Goal: Task Accomplishment & Management: Manage account settings

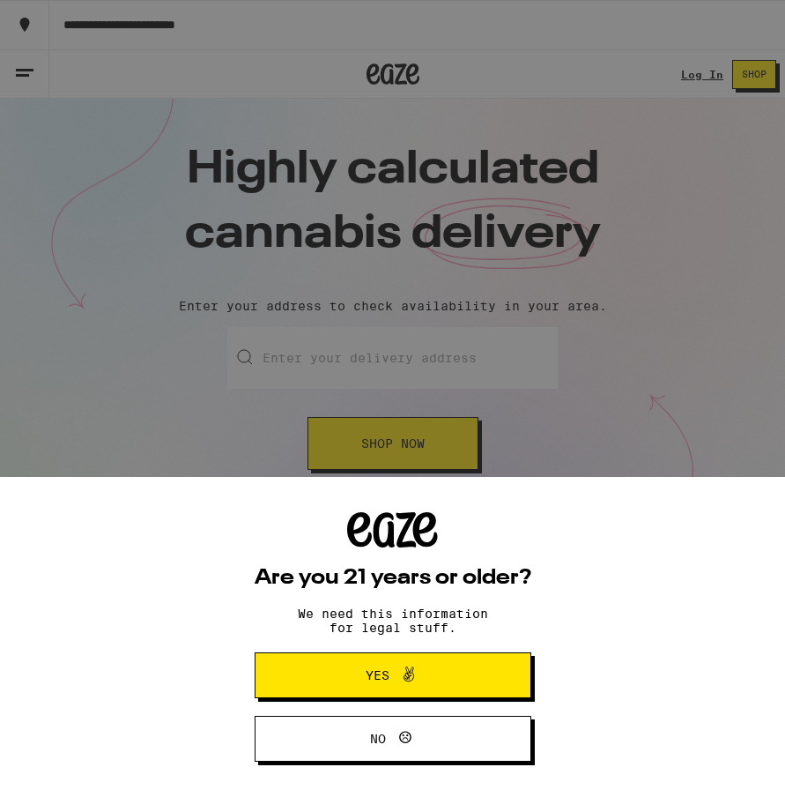
click at [397, 649] on div "Are you 21 years or older? We need this information for legal stuff. Yes No" at bounding box center [393, 636] width 277 height 249
click at [394, 679] on span at bounding box center [404, 675] width 30 height 23
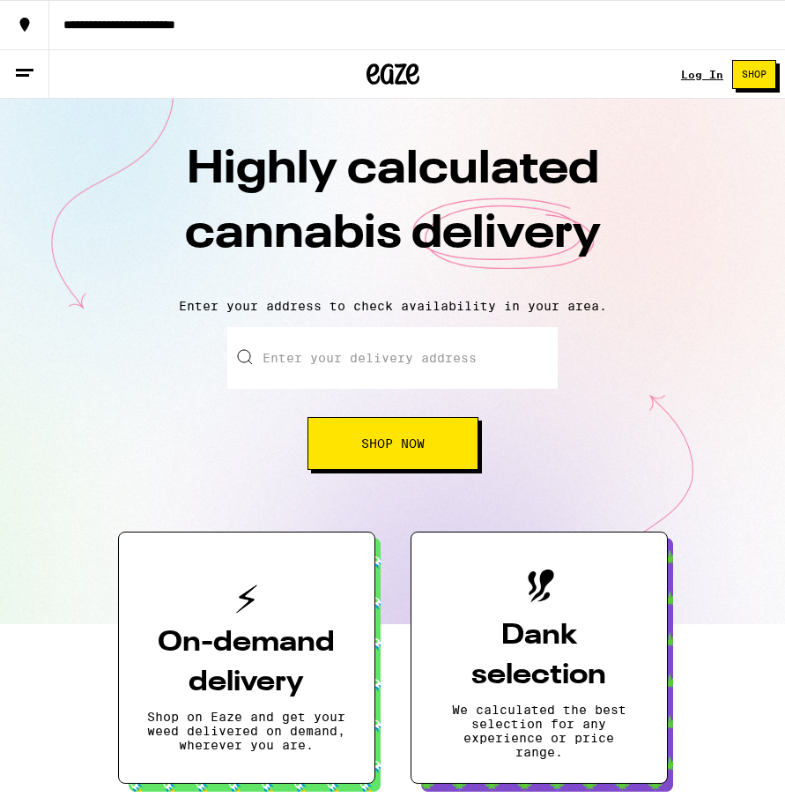
click at [704, 78] on link "Log In" at bounding box center [702, 74] width 42 height 11
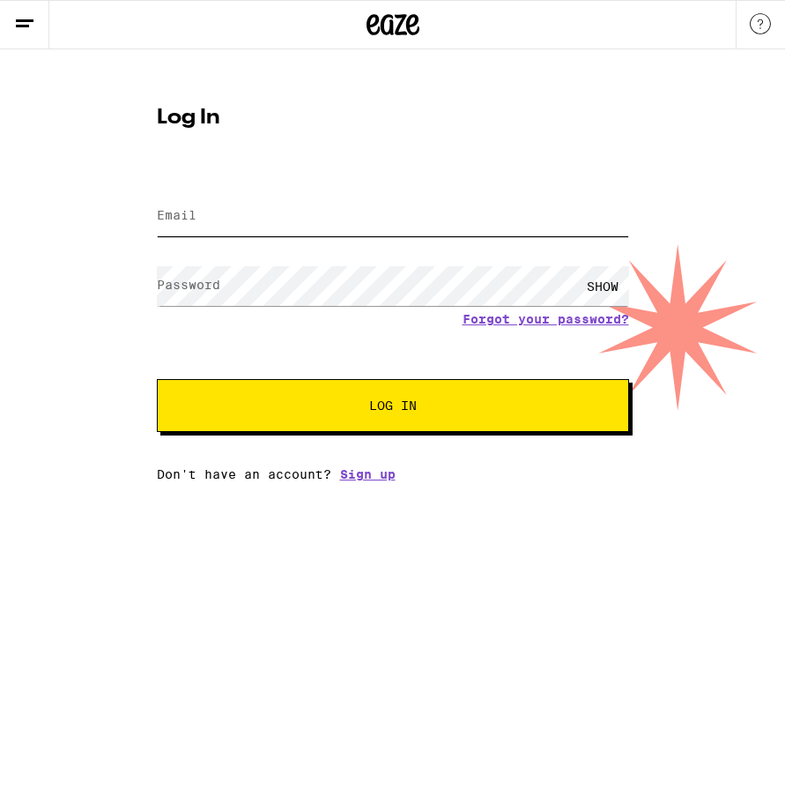
click at [326, 219] on input "Email" at bounding box center [393, 217] width 472 height 40
type input "[PERSON_NAME][EMAIL_ADDRESS][PERSON_NAME][DOMAIN_NAME]"
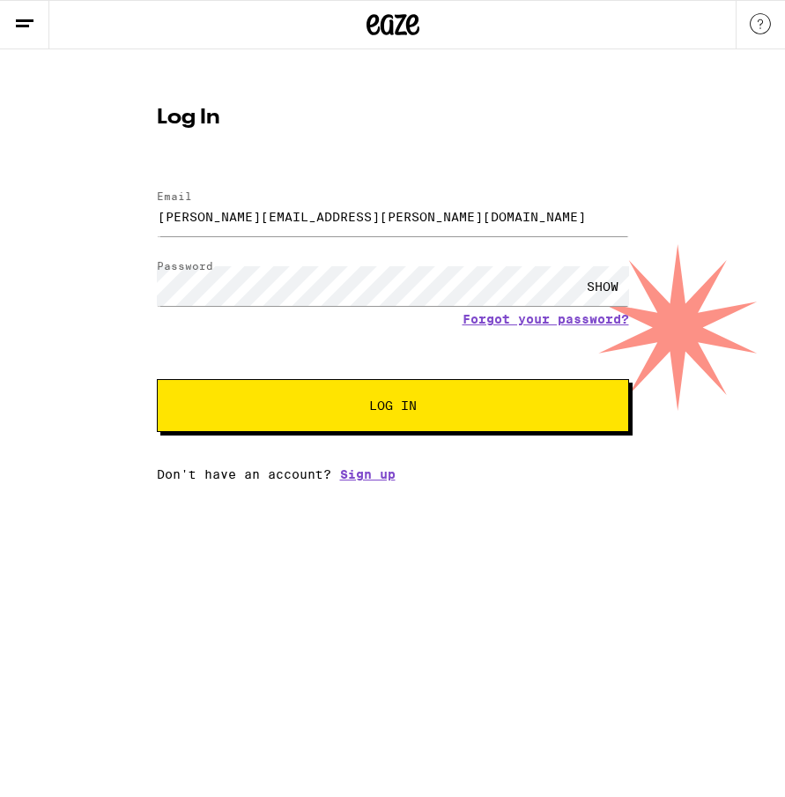
click at [299, 434] on div "Email Email [PERSON_NAME][EMAIL_ADDRESS][PERSON_NAME][DOMAIN_NAME] Password Pas…" at bounding box center [393, 327] width 472 height 308
click at [299, 416] on button "Log In" at bounding box center [393, 405] width 472 height 53
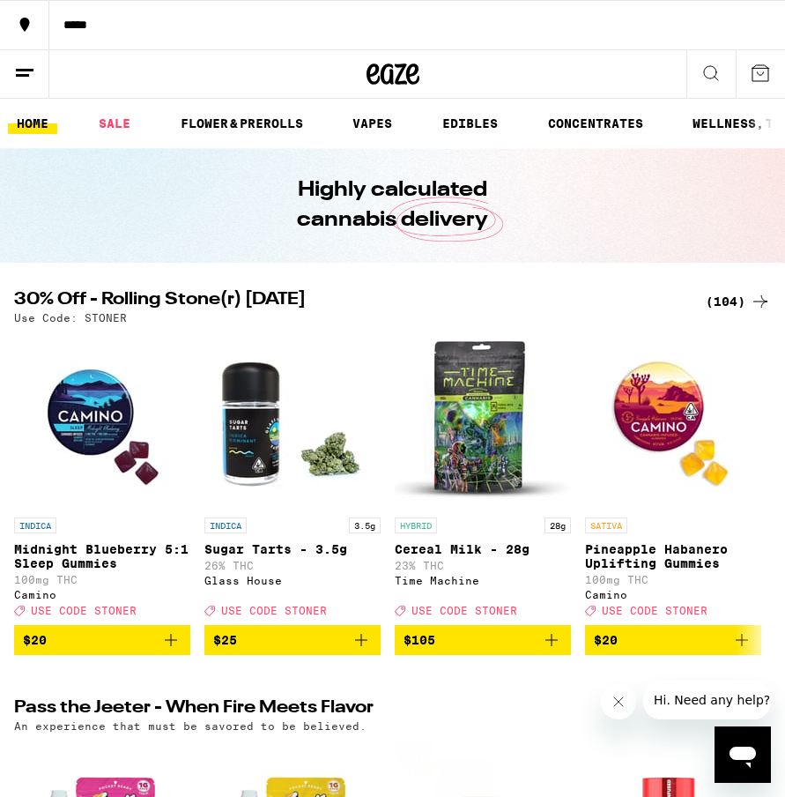
click at [17, 75] on line at bounding box center [22, 75] width 13 height 0
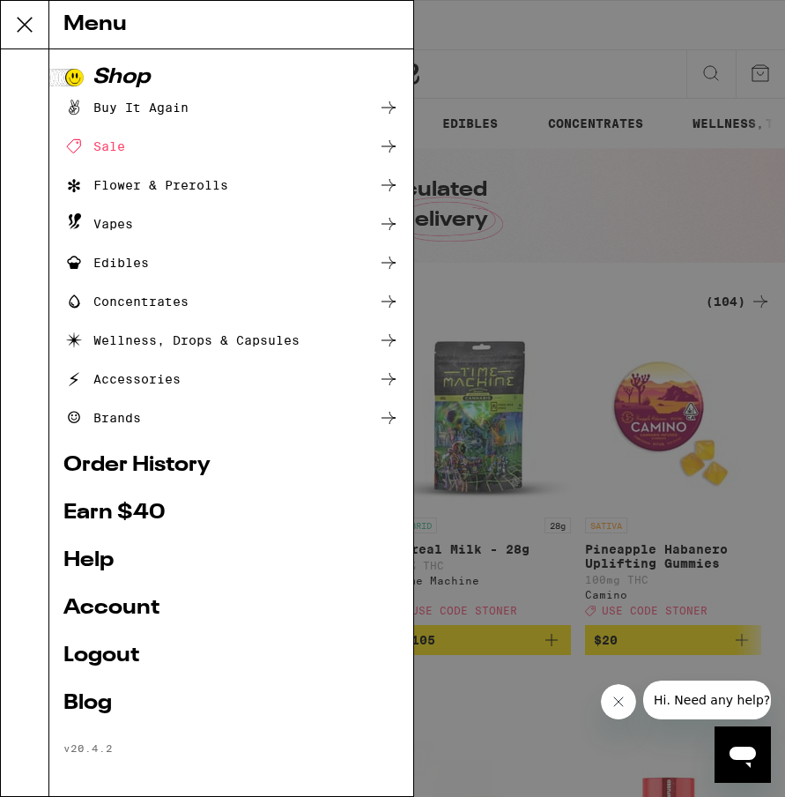
click at [111, 606] on link "Account" at bounding box center [231, 607] width 336 height 21
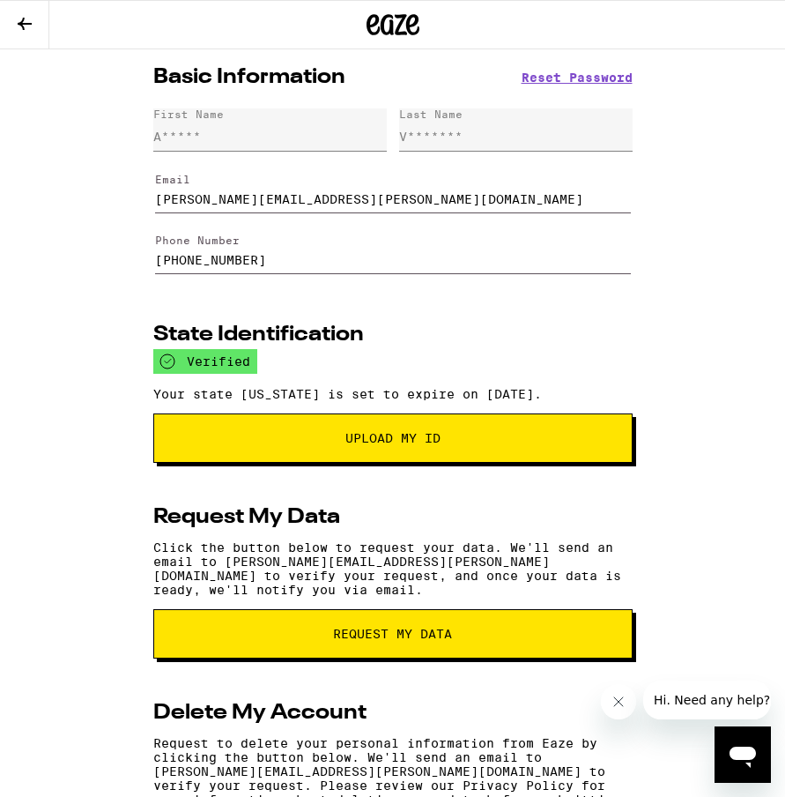
click at [570, 78] on span "Reset Password" at bounding box center [577, 77] width 111 height 12
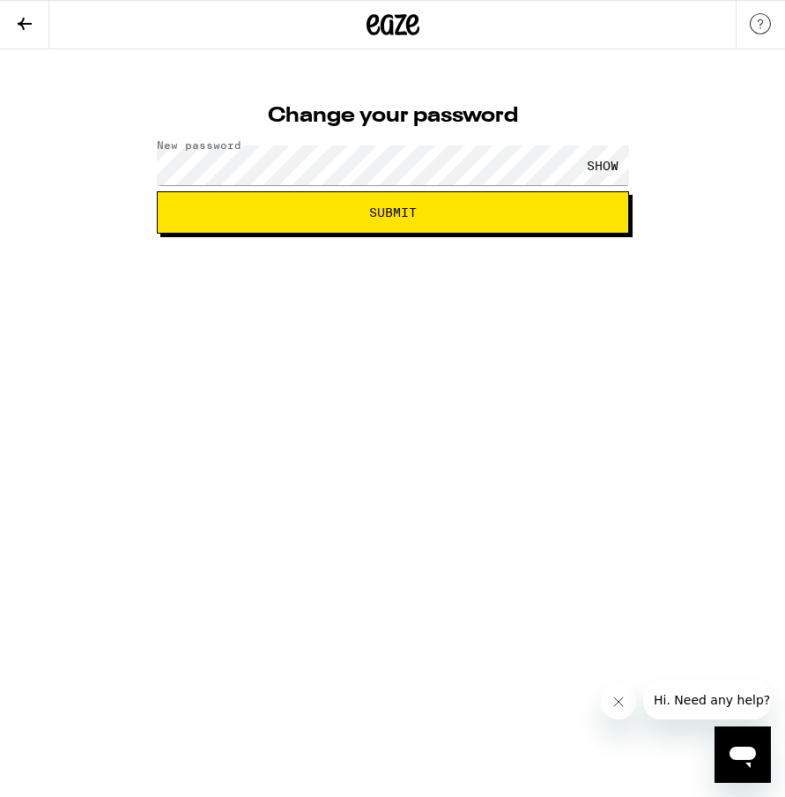
click at [356, 197] on button "Submit" at bounding box center [393, 212] width 472 height 42
